Goal: Task Accomplishment & Management: Manage account settings

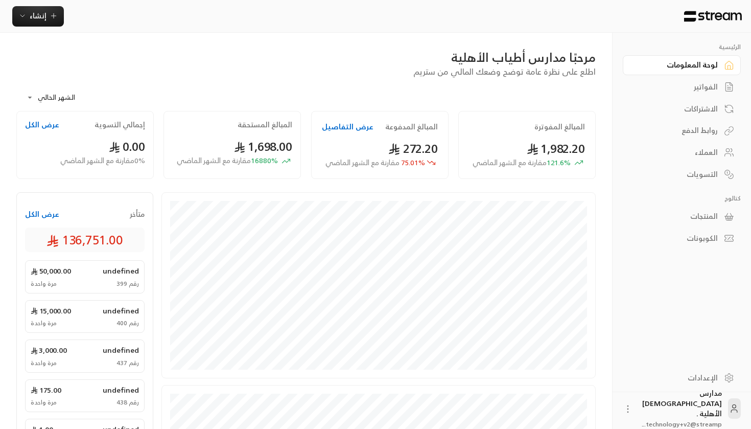
click at [697, 87] on div "الفواتير" at bounding box center [677, 87] width 82 height 10
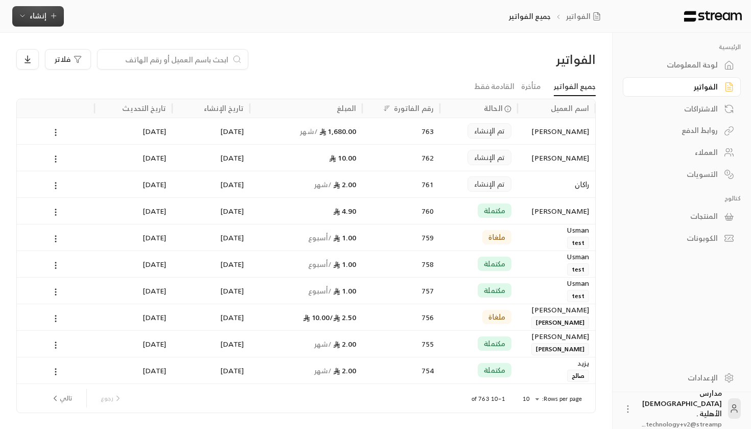
click at [30, 16] on span "إنشاء" at bounding box center [38, 15] width 17 height 13
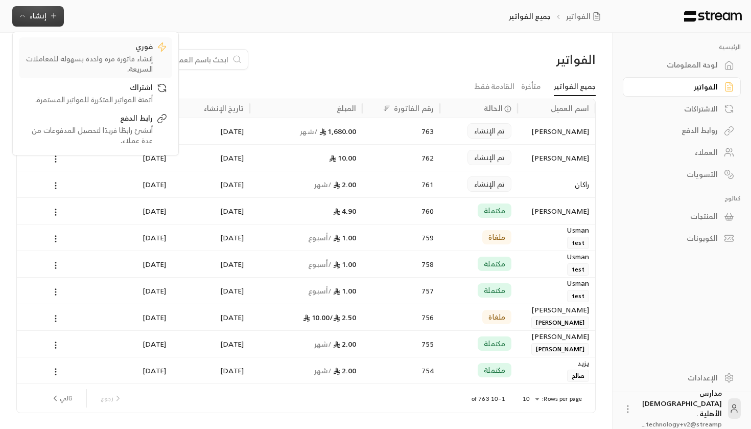
click at [138, 48] on div "فوري" at bounding box center [88, 47] width 129 height 12
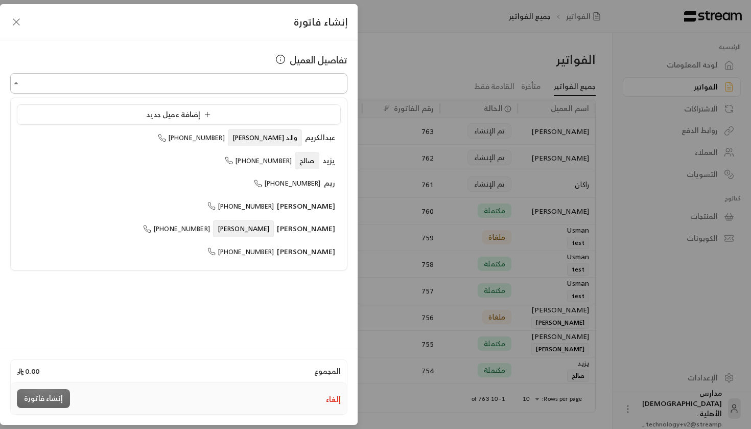
click at [306, 88] on input "اختر العميل" at bounding box center [178, 84] width 337 height 18
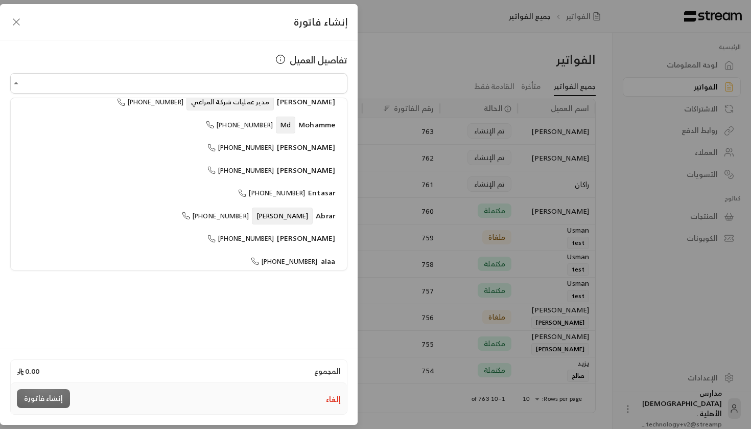
scroll to position [235, 0]
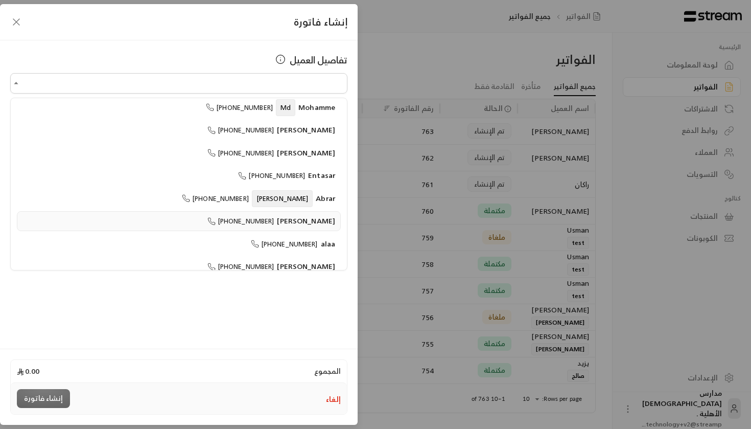
click at [305, 219] on span "[PERSON_NAME]" at bounding box center [306, 220] width 58 height 13
type input "**********"
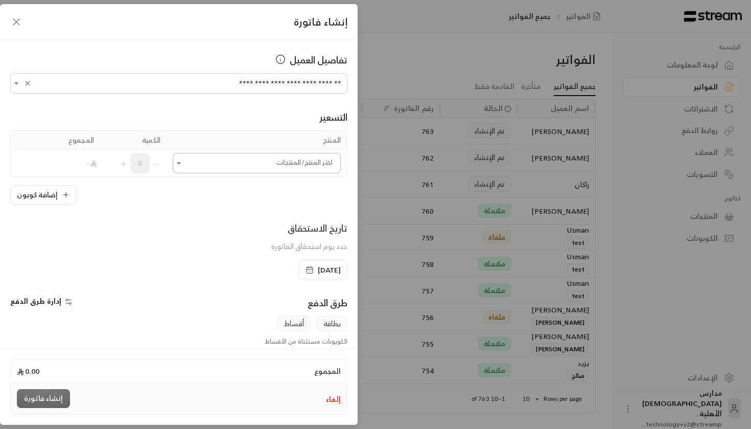
click at [301, 164] on input "اختر العميل" at bounding box center [257, 163] width 168 height 18
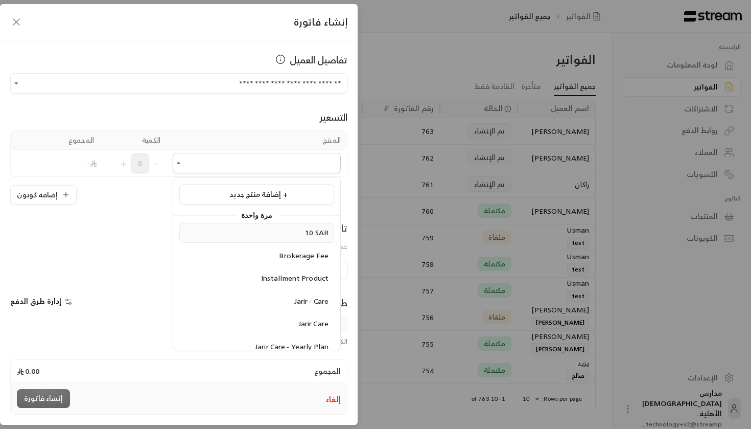
click at [302, 235] on div "10 SAR" at bounding box center [257, 232] width 144 height 11
type input "******"
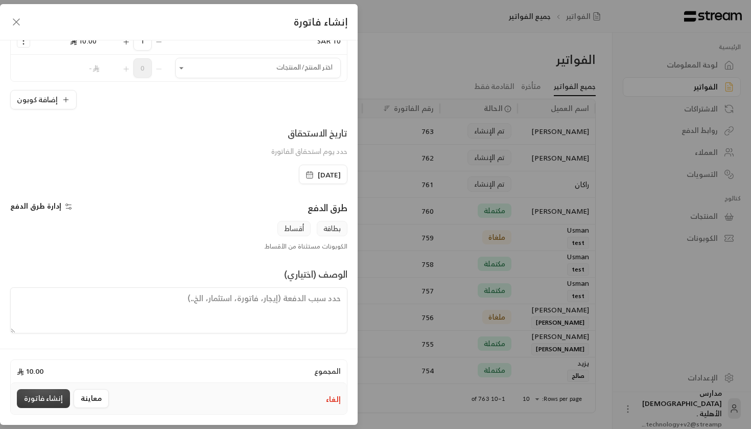
scroll to position [122, 0]
click at [30, 398] on button "إنشاء فاتورة" at bounding box center [43, 398] width 53 height 19
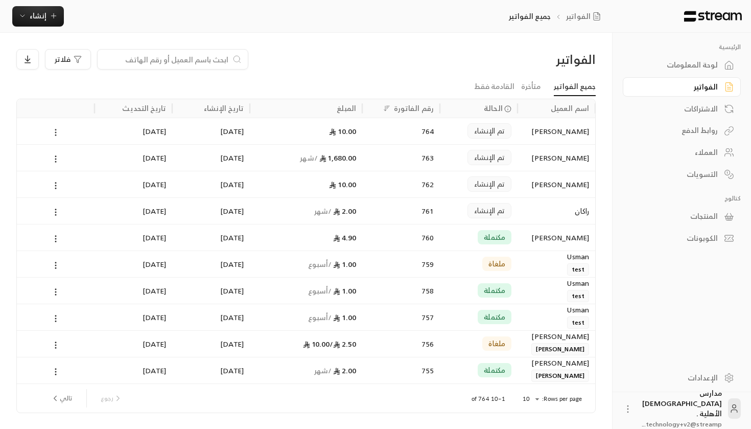
click at [54, 132] on icon at bounding box center [55, 132] width 9 height 9
click at [70, 157] on li "عرض" at bounding box center [67, 158] width 26 height 18
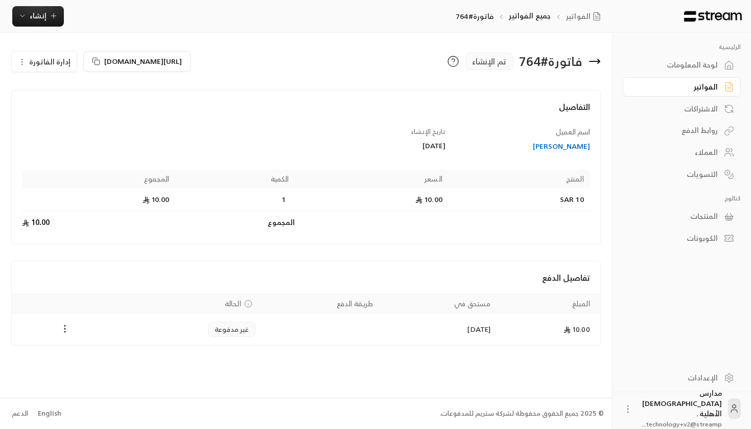
click at [64, 329] on icon "Payments" at bounding box center [65, 328] width 10 height 10
click at [95, 357] on li "تغيير الحالة الى مدفوعة" at bounding box center [103, 355] width 79 height 18
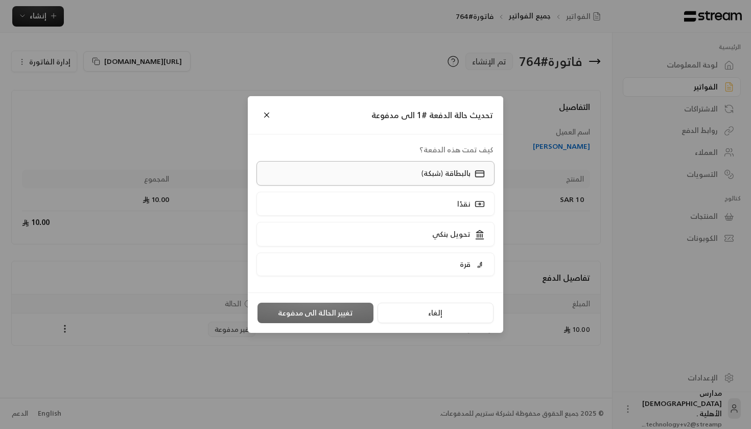
click at [464, 167] on label "بالبطاقة (شبكة)" at bounding box center [376, 173] width 239 height 24
click at [320, 319] on button "تغيير الحالة الى مدفوعة" at bounding box center [316, 312] width 116 height 20
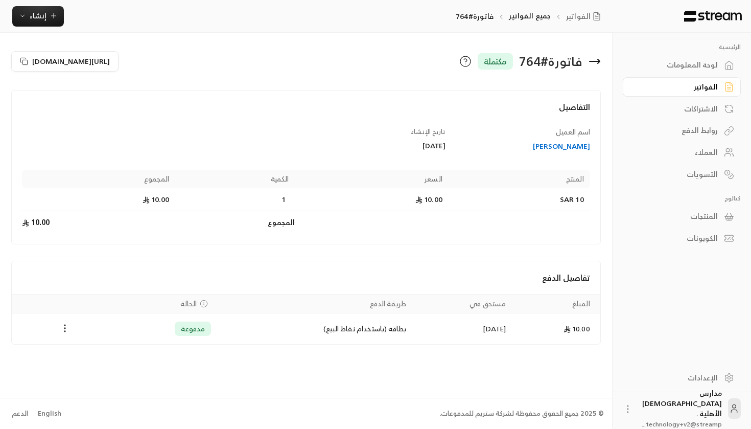
click at [696, 87] on div "الفواتير" at bounding box center [677, 87] width 82 height 10
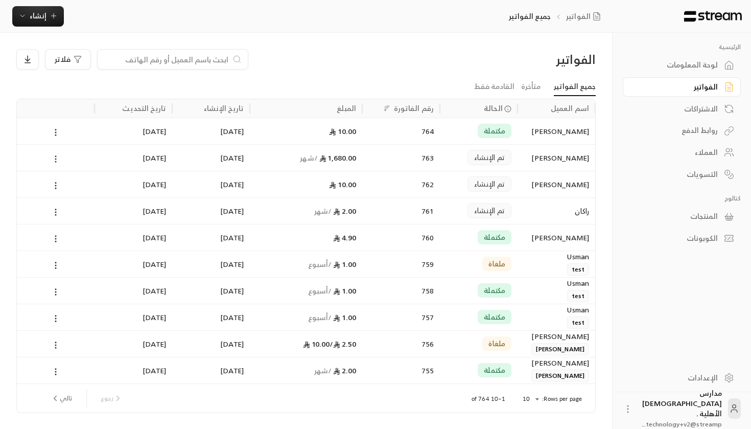
click at [54, 160] on icon at bounding box center [55, 158] width 9 height 9
click at [67, 183] on li "عرض" at bounding box center [67, 185] width 26 height 18
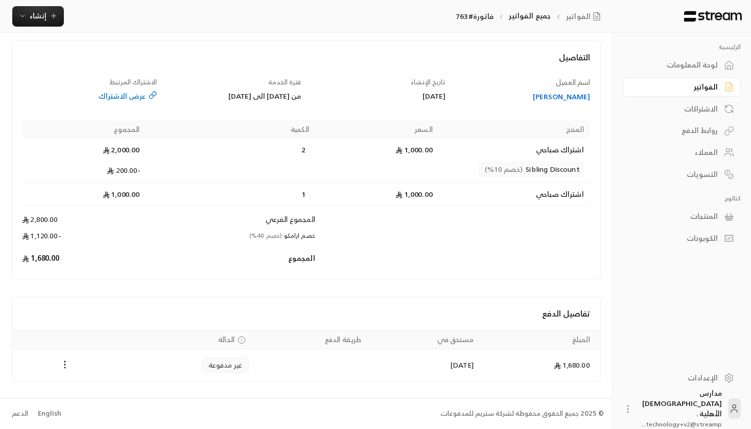
scroll to position [49, 0]
click at [65, 366] on icon "Payments" at bounding box center [65, 365] width 10 height 10
click at [412, 360] on div at bounding box center [375, 214] width 751 height 429
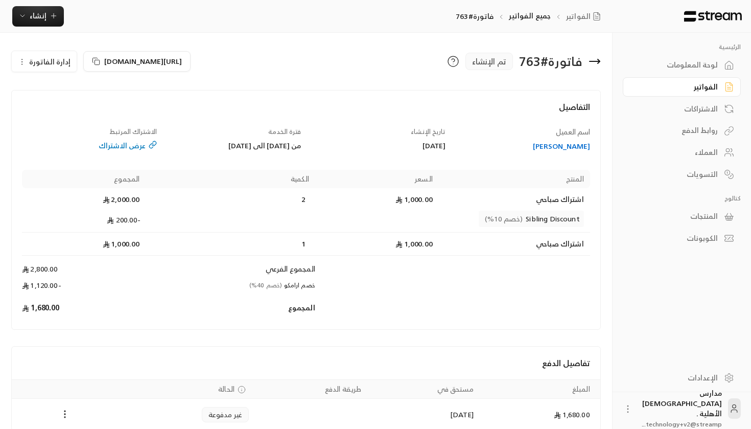
scroll to position [0, 0]
click at [23, 61] on icon "button" at bounding box center [22, 62] width 8 height 8
click at [54, 111] on link "إلغاء" at bounding box center [49, 110] width 63 height 18
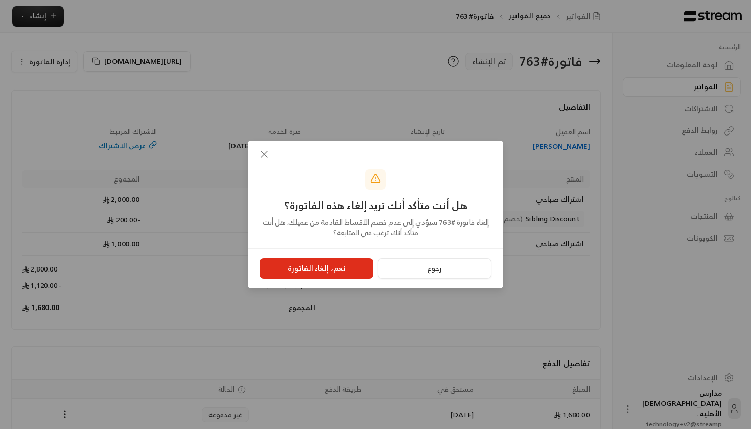
click at [327, 280] on div "رجوع نعم، إلغاء الفاتورة" at bounding box center [375, 268] width 255 height 41
click at [327, 269] on button "نعم، إلغاء الفاتورة" at bounding box center [317, 268] width 114 height 20
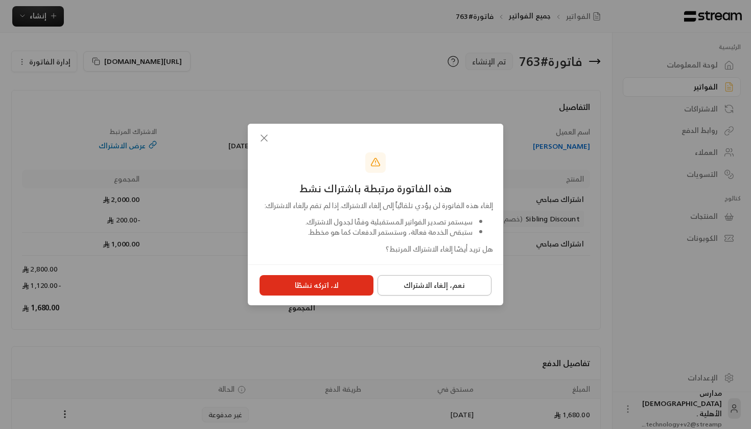
click at [450, 292] on button "نعم، إلغاء الاشتراك" at bounding box center [435, 285] width 114 height 20
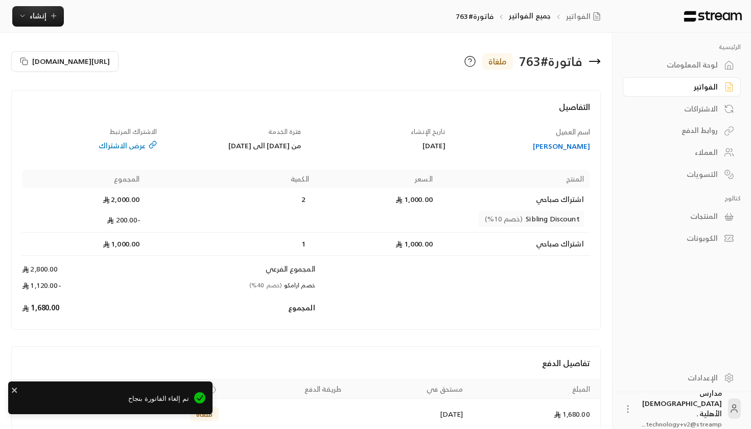
click at [713, 89] on div "الفواتير" at bounding box center [677, 87] width 82 height 10
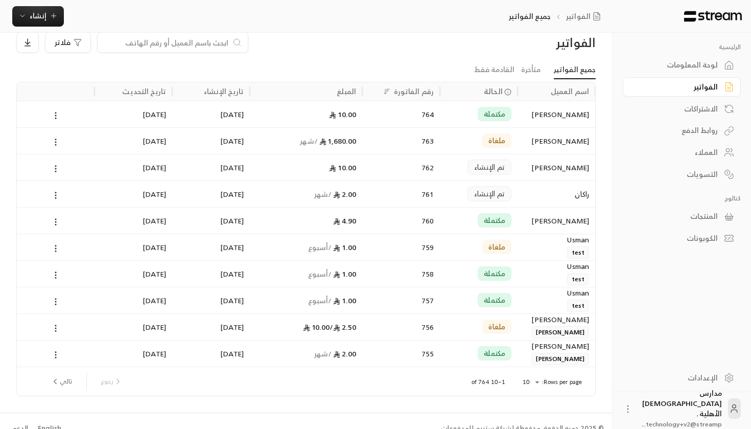
scroll to position [18, 0]
click at [410, 170] on div "762" at bounding box center [400, 166] width 65 height 26
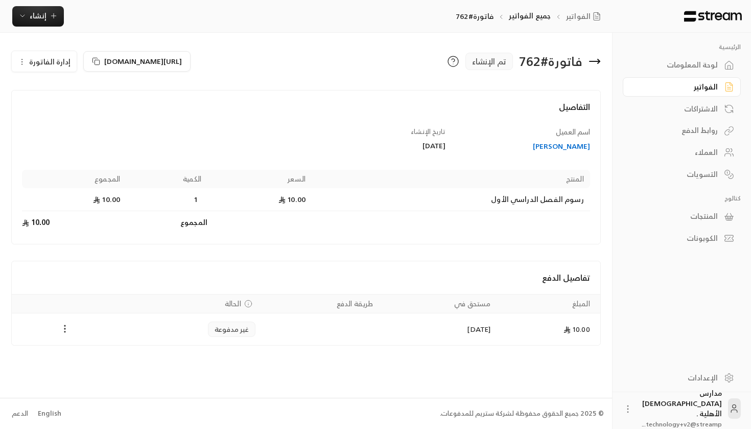
click at [64, 330] on icon "Payments" at bounding box center [65, 328] width 10 height 10
click at [117, 237] on div at bounding box center [375, 214] width 751 height 429
click at [57, 64] on span "إدارة الفاتورة" at bounding box center [49, 61] width 41 height 13
click at [47, 109] on link "إلغاء" at bounding box center [49, 110] width 63 height 18
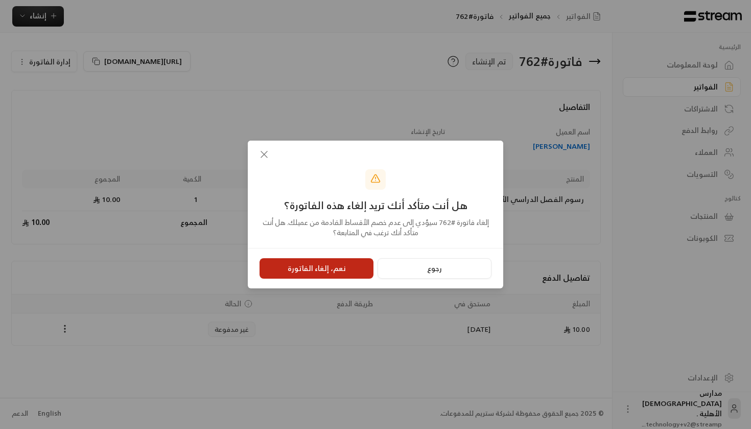
click at [329, 268] on button "نعم، إلغاء الفاتورة" at bounding box center [317, 268] width 114 height 20
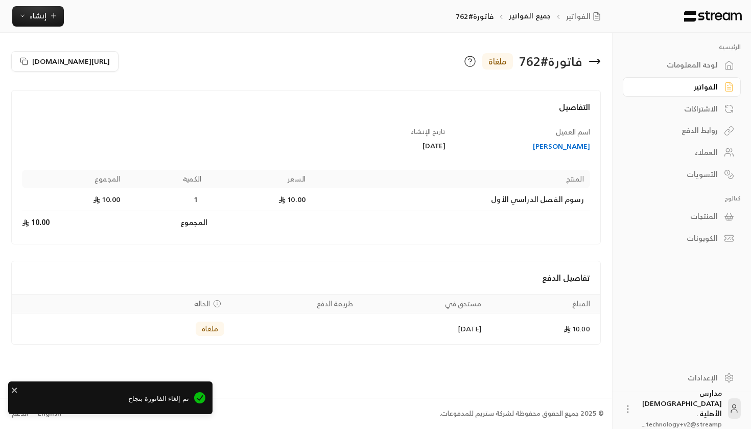
click at [710, 69] on div "لوحة المعلومات" at bounding box center [677, 65] width 82 height 10
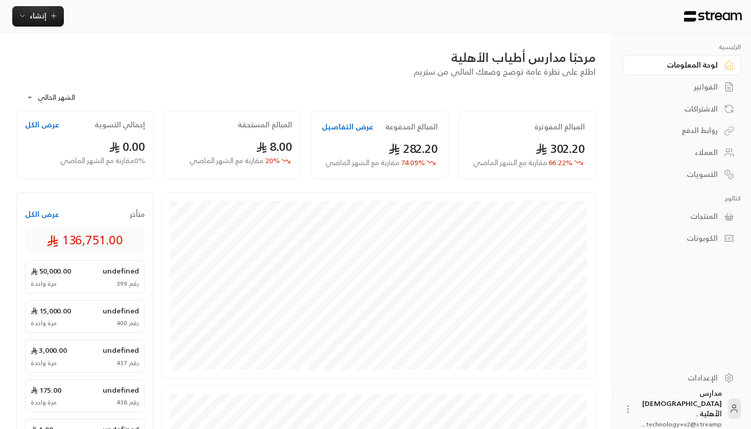
click at [708, 80] on link "الفواتير" at bounding box center [682, 87] width 118 height 20
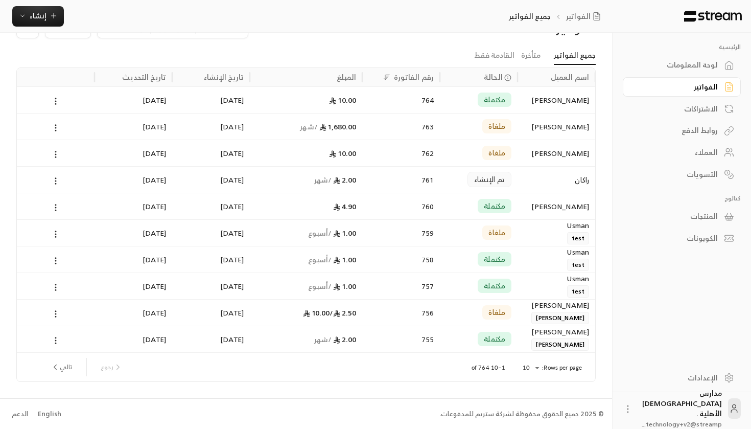
scroll to position [31, 0]
click at [714, 131] on div "روابط الدفع" at bounding box center [677, 130] width 82 height 10
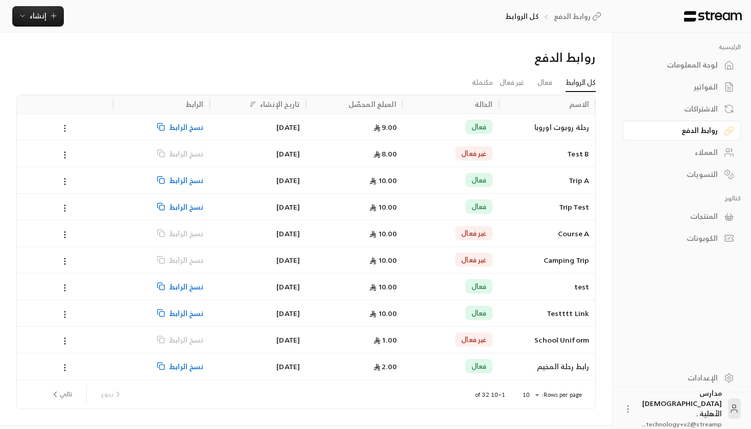
click at [63, 127] on icon at bounding box center [64, 128] width 9 height 9
click at [82, 170] on li "تعطيل" at bounding box center [78, 173] width 30 height 18
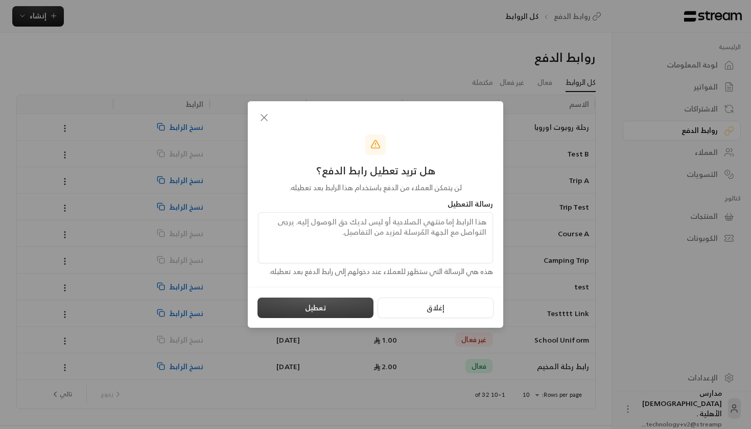
click at [340, 305] on button "تعطيل" at bounding box center [316, 307] width 116 height 20
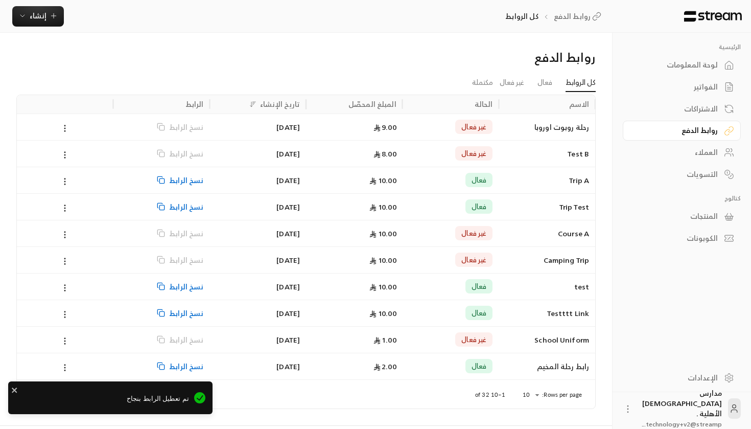
scroll to position [27, 0]
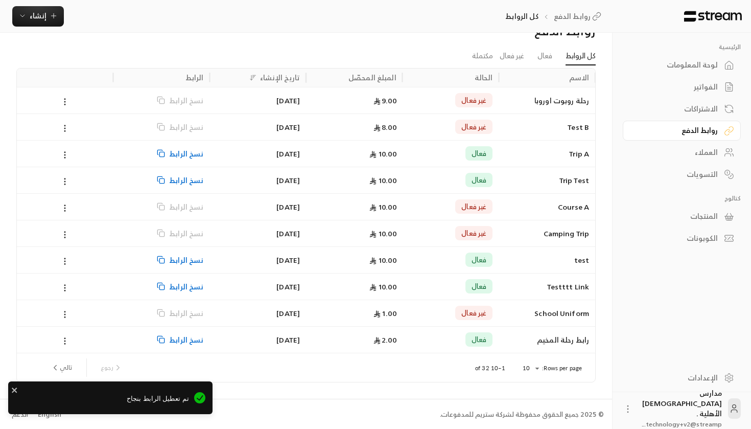
click at [710, 153] on div "العملاء" at bounding box center [677, 152] width 82 height 10
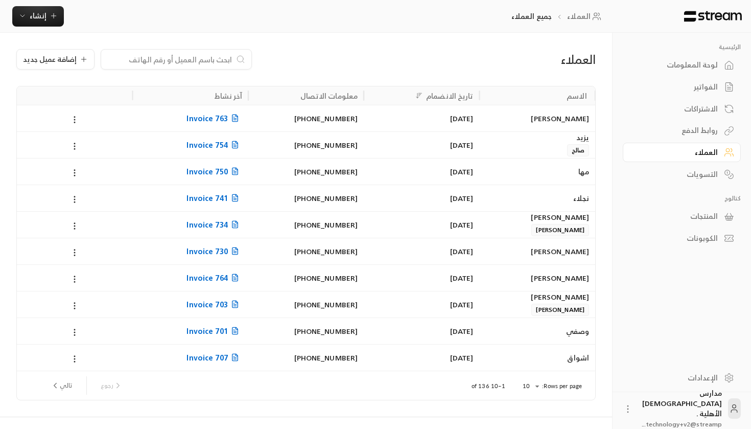
click at [697, 176] on div "التسويات" at bounding box center [677, 174] width 82 height 10
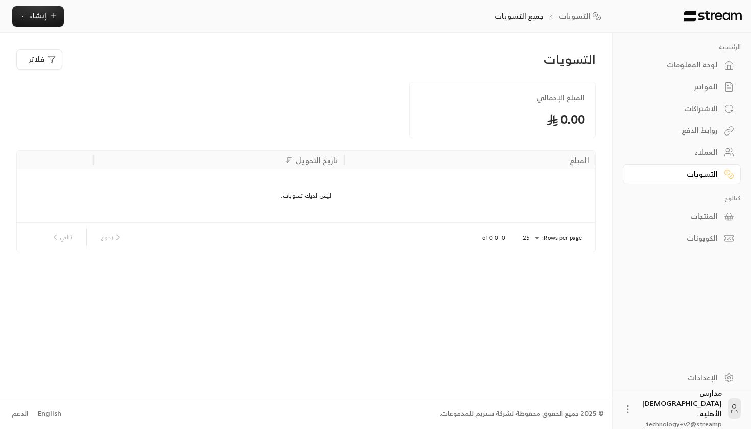
click at [706, 153] on div "العملاء" at bounding box center [677, 152] width 82 height 10
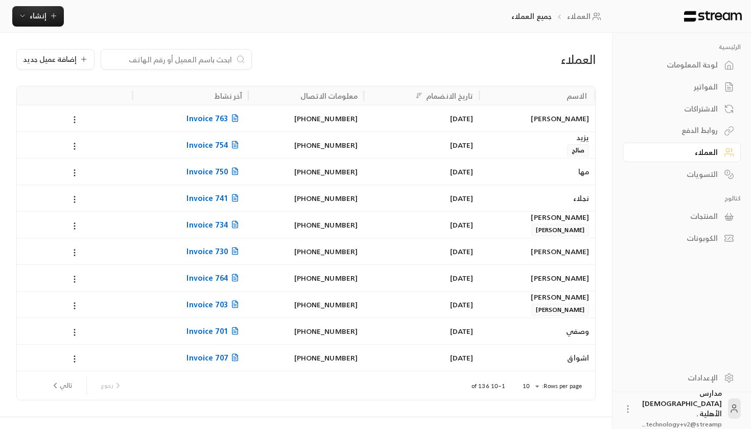
click at [712, 68] on div "لوحة المعلومات" at bounding box center [677, 65] width 82 height 10
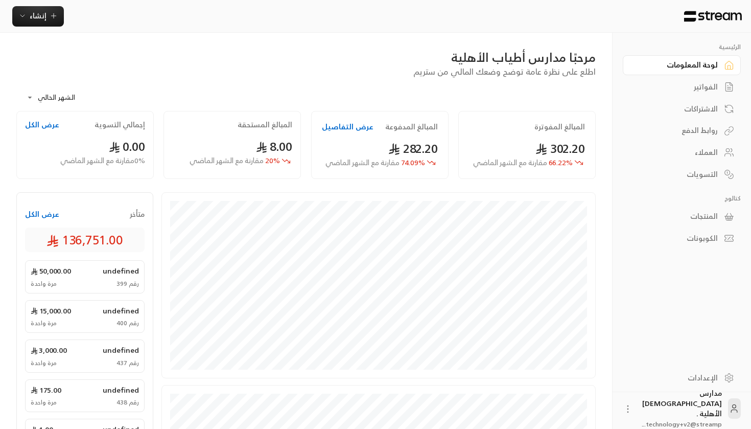
click at [707, 82] on div "الفواتير" at bounding box center [677, 87] width 82 height 10
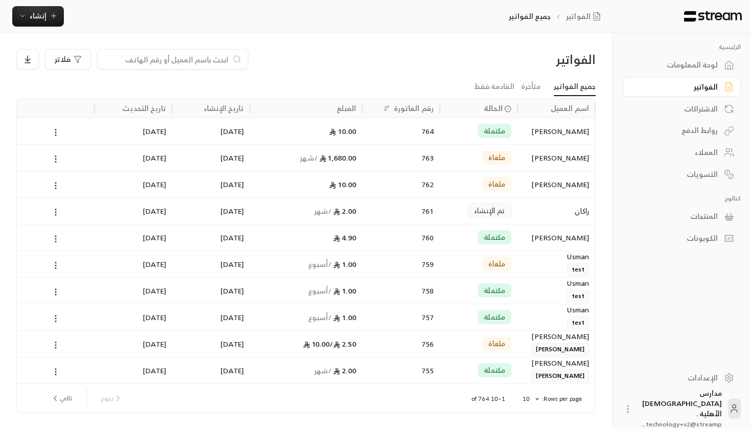
click at [707, 104] on div "الاشتراكات" at bounding box center [677, 109] width 82 height 10
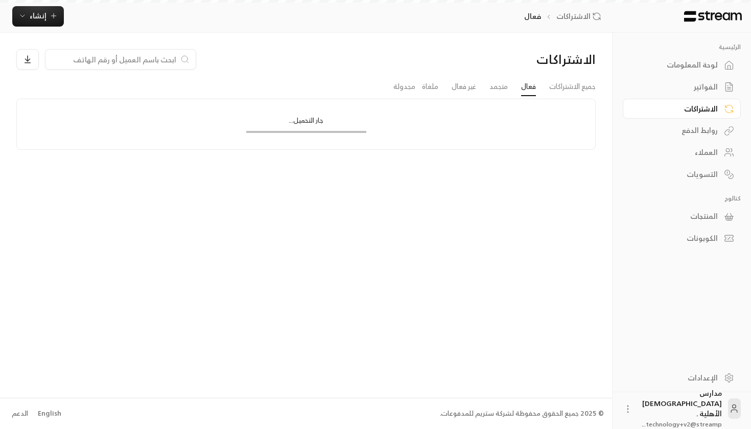
click at [700, 129] on div "روابط الدفع" at bounding box center [677, 130] width 82 height 10
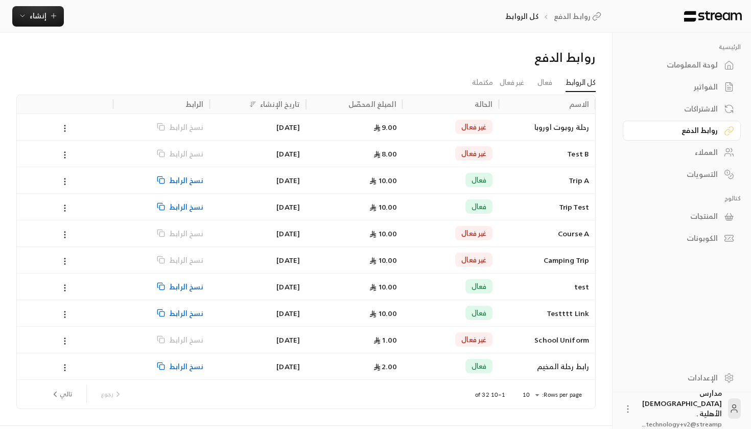
click at [701, 113] on div "الاشتراكات" at bounding box center [677, 109] width 82 height 10
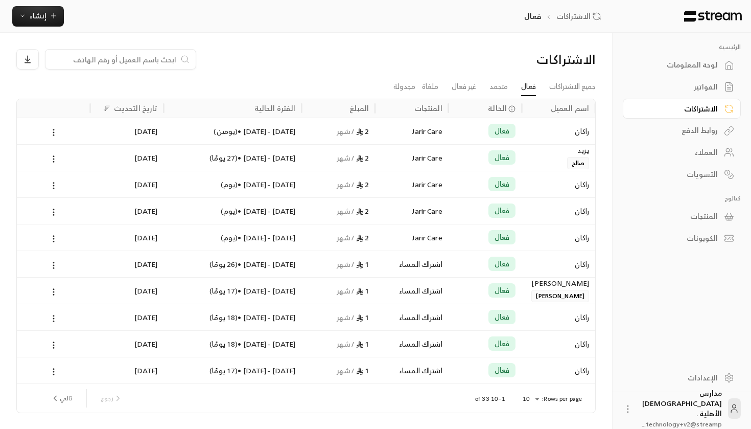
click at [710, 68] on div "لوحة المعلومات" at bounding box center [677, 65] width 82 height 10
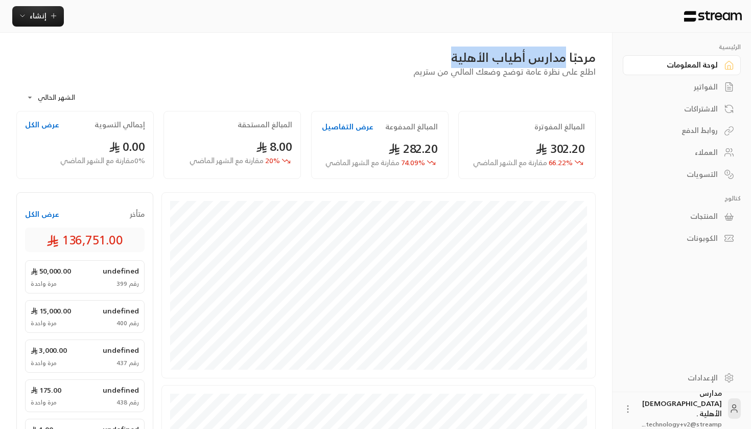
drag, startPoint x: 564, startPoint y: 62, endPoint x: 449, endPoint y: 58, distance: 115.0
click at [449, 58] on div "مرحبًا مدارس أطياب الأهلية" at bounding box center [305, 57] width 579 height 16
copy div "مدارس أطياب الأهلية"
